Goal: Task Accomplishment & Management: Manage account settings

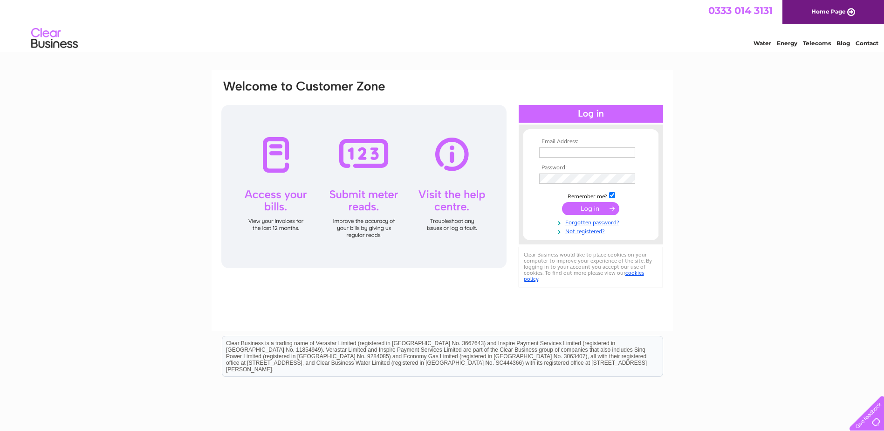
type input "emma.highton@indespension.co.uk"
click at [592, 210] on input "submit" at bounding box center [590, 208] width 57 height 13
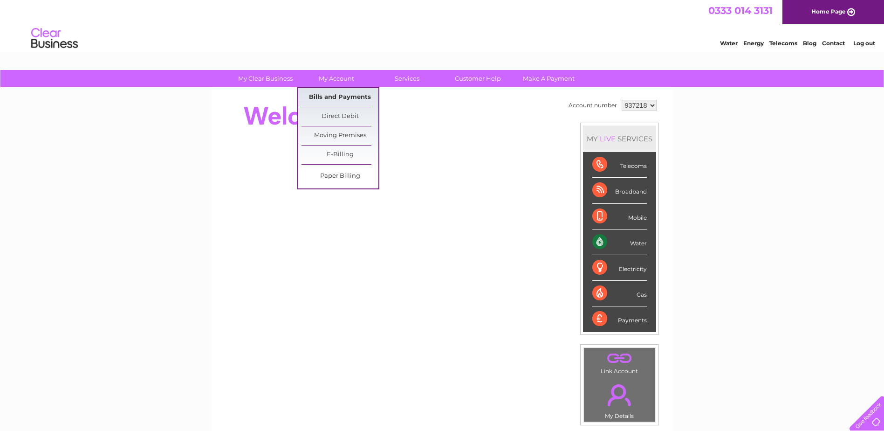
click at [332, 98] on link "Bills and Payments" at bounding box center [340, 97] width 77 height 19
click at [340, 155] on link "E-Billing" at bounding box center [340, 154] width 77 height 19
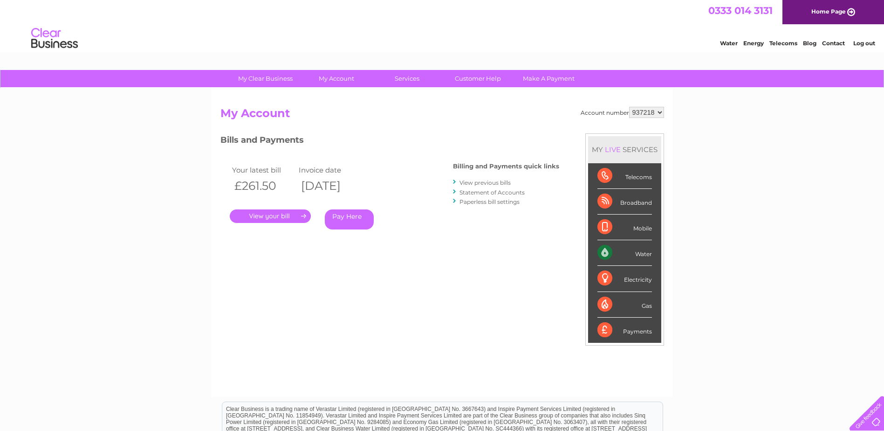
click at [276, 212] on link "." at bounding box center [270, 216] width 81 height 14
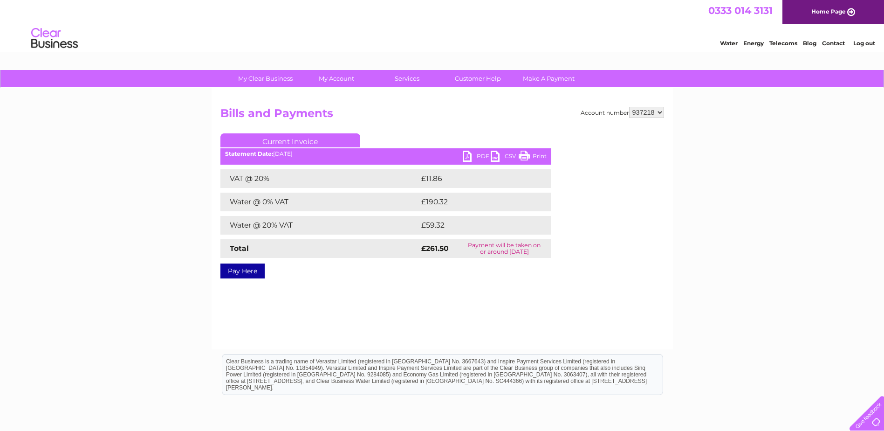
click at [482, 154] on link "PDF" at bounding box center [477, 158] width 28 height 14
